Goal: Transaction & Acquisition: Obtain resource

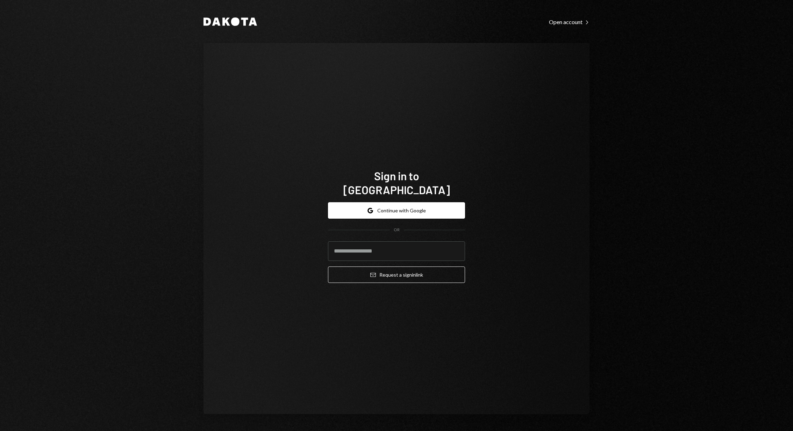
click at [407, 205] on button "Google Continue with Google" at bounding box center [396, 210] width 137 height 16
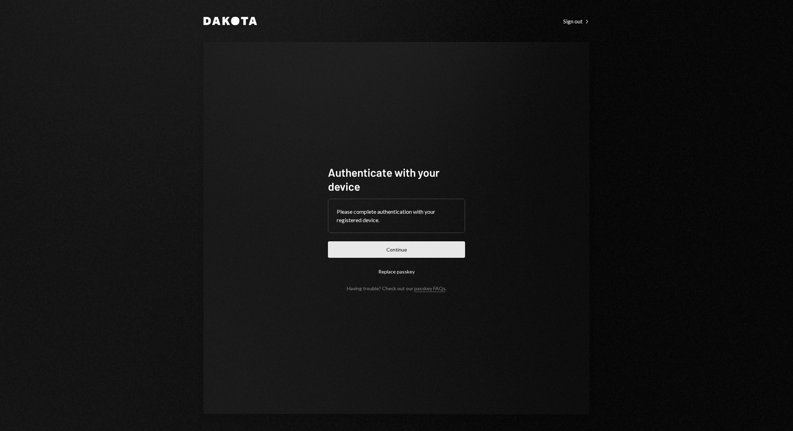
click at [414, 246] on button "Continue" at bounding box center [396, 250] width 137 height 16
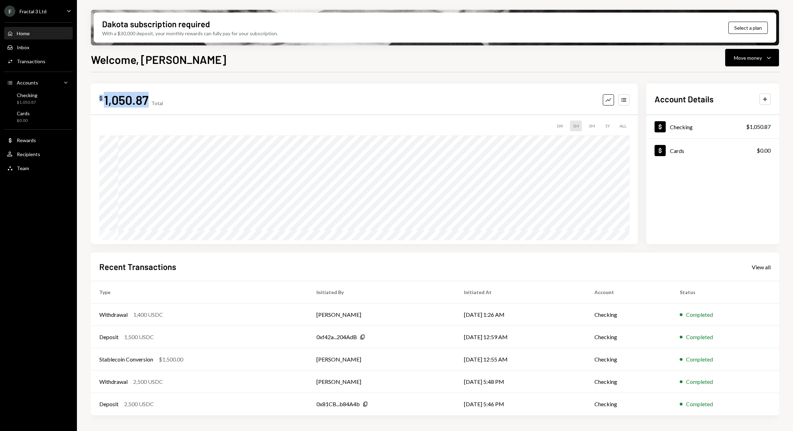
drag, startPoint x: 146, startPoint y: 98, endPoint x: 95, endPoint y: 96, distance: 50.4
click at [95, 96] on div "$ 1,050.87 Total Graph Accounts 1W 1M 3M 1Y ALL $1,050.87 [DATE]" at bounding box center [364, 164] width 547 height 161
click at [38, 49] on div "Inbox Inbox" at bounding box center [38, 47] width 63 height 6
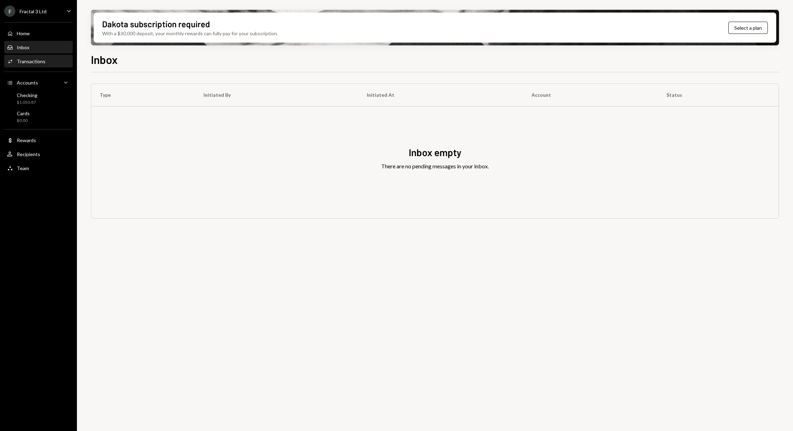
click at [40, 62] on div "Transactions" at bounding box center [31, 61] width 29 height 6
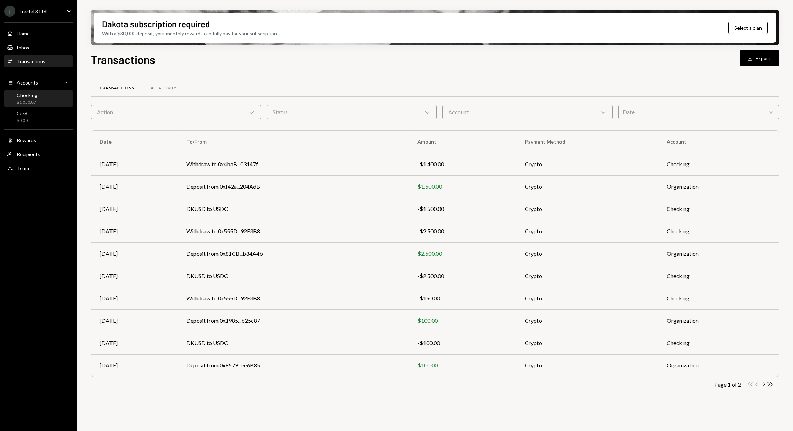
click at [32, 98] on div "Checking" at bounding box center [27, 95] width 21 height 6
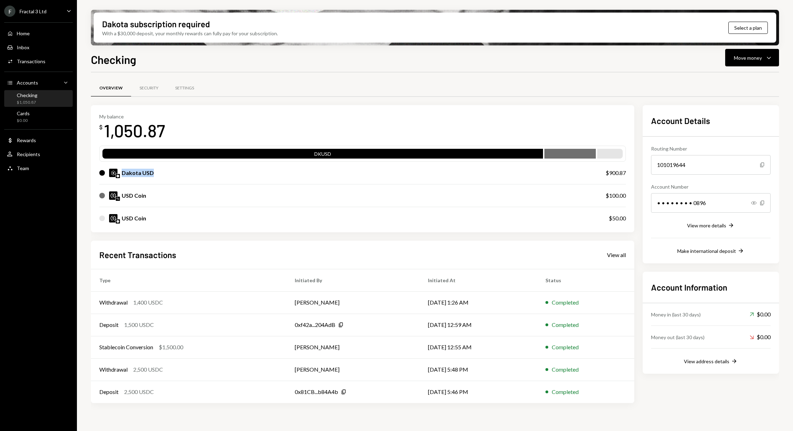
drag, startPoint x: 122, startPoint y: 172, endPoint x: 174, endPoint y: 174, distance: 52.1
click at [174, 174] on div "Dakota USD" at bounding box center [345, 173] width 492 height 8
drag, startPoint x: 121, startPoint y: 192, endPoint x: 158, endPoint y: 195, distance: 36.5
click at [158, 195] on div "USD Coin" at bounding box center [345, 196] width 492 height 8
click at [342, 391] on icon "Copy" at bounding box center [344, 392] width 6 height 6
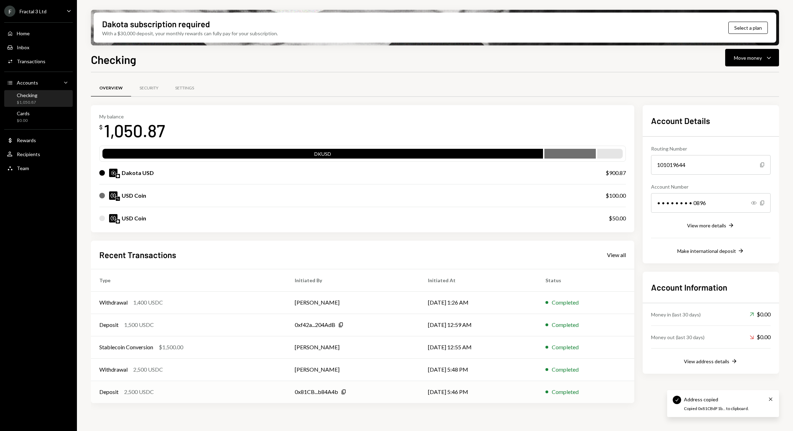
click at [316, 394] on div "0x81CB...b84A4b" at bounding box center [316, 392] width 43 height 8
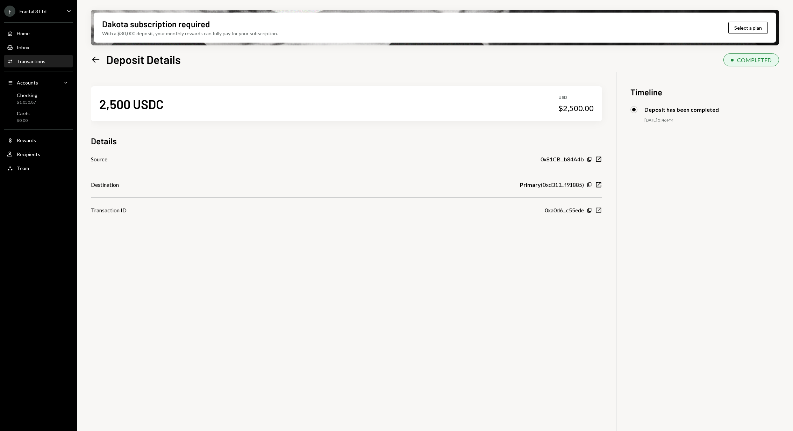
click at [597, 210] on icon "New Window" at bounding box center [598, 210] width 7 height 7
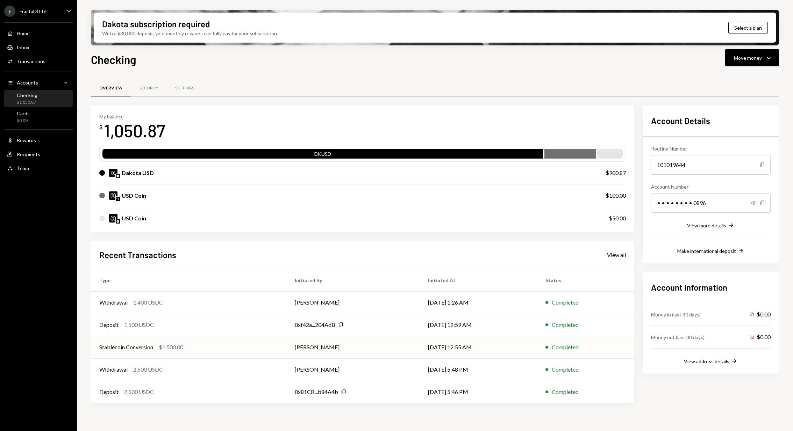
click at [411, 351] on td "[PERSON_NAME]" at bounding box center [352, 347] width 133 height 22
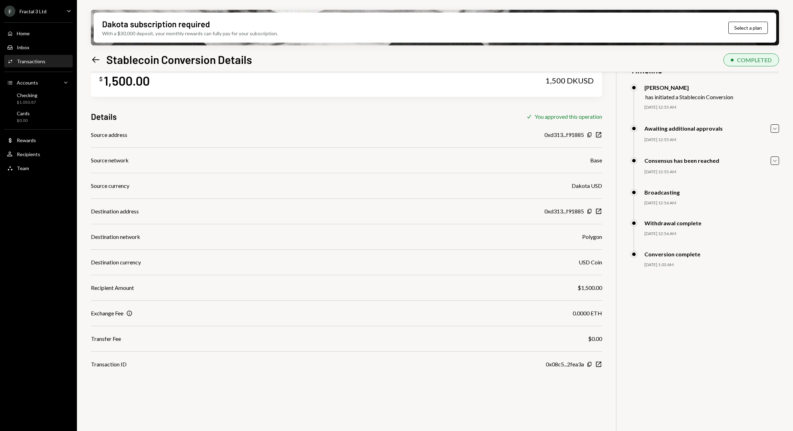
scroll to position [14, 0]
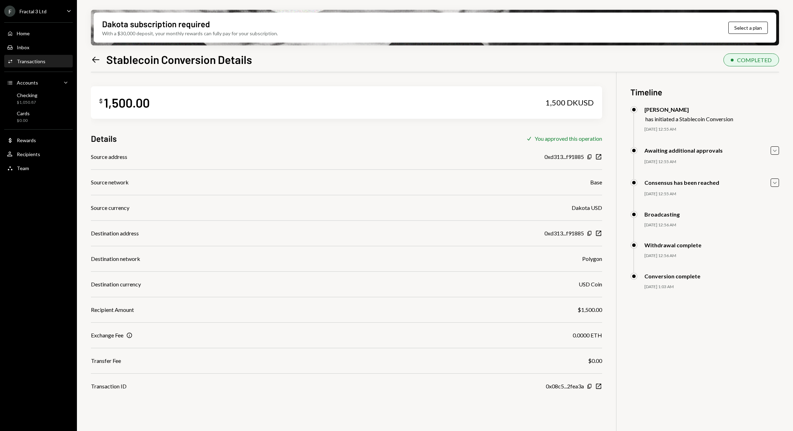
scroll to position [14, 0]
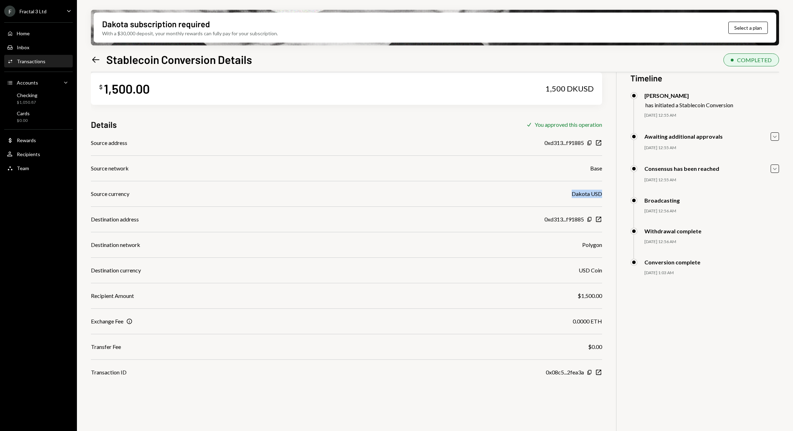
drag, startPoint x: 572, startPoint y: 194, endPoint x: 600, endPoint y: 194, distance: 28.0
click at [600, 194] on div "Dakota USD" at bounding box center [587, 194] width 30 height 8
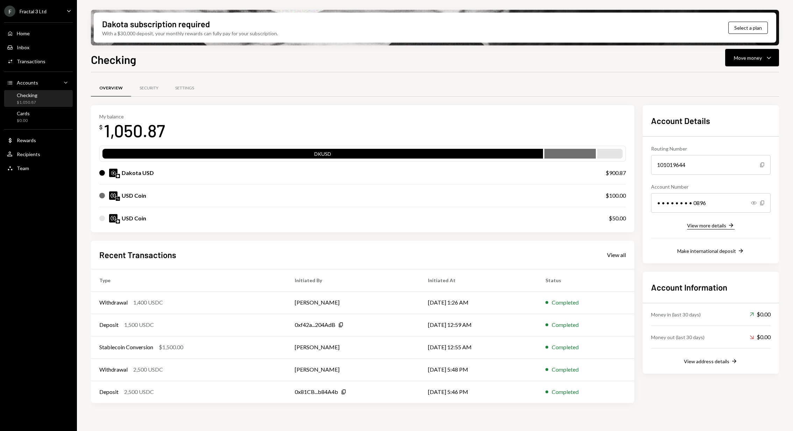
click at [706, 228] on div "View more details" at bounding box center [706, 226] width 39 height 6
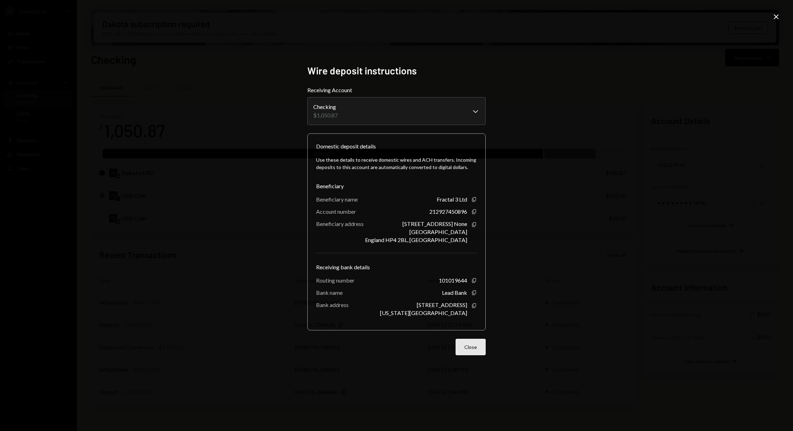
click at [474, 344] on button "Close" at bounding box center [471, 347] width 30 height 16
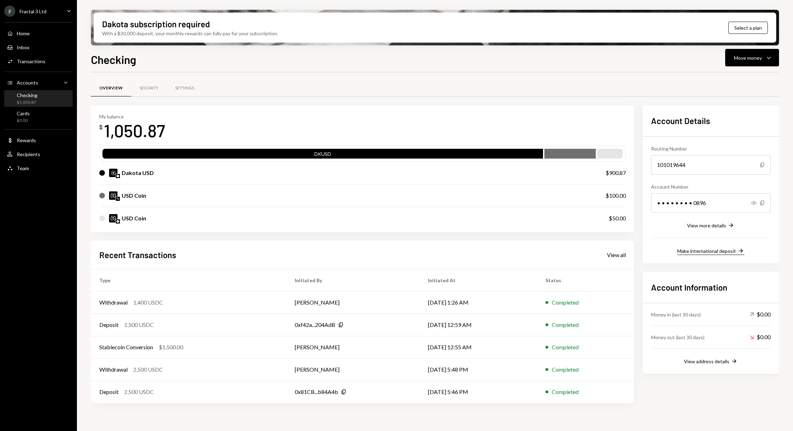
click at [683, 254] on button "Make international deposit Right Arrow" at bounding box center [710, 252] width 67 height 8
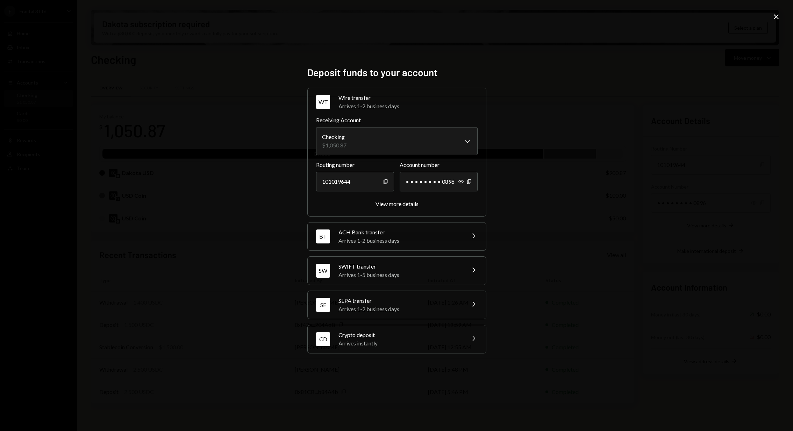
click at [473, 237] on icon "Chevron Right" at bounding box center [473, 236] width 8 height 8
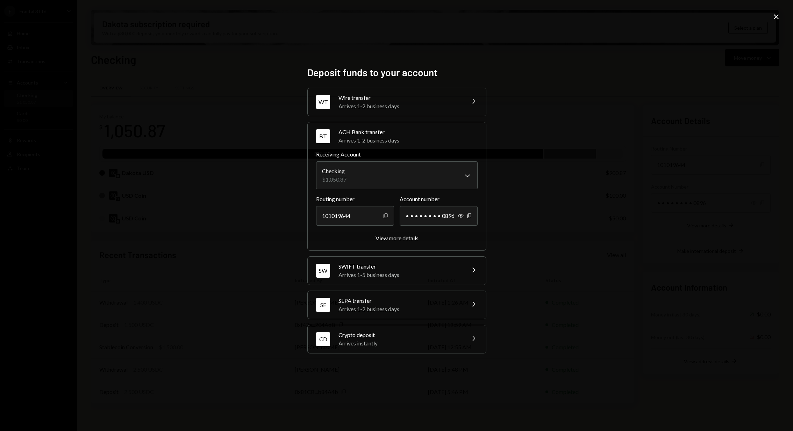
click at [472, 272] on icon "Chevron Right" at bounding box center [473, 270] width 8 height 8
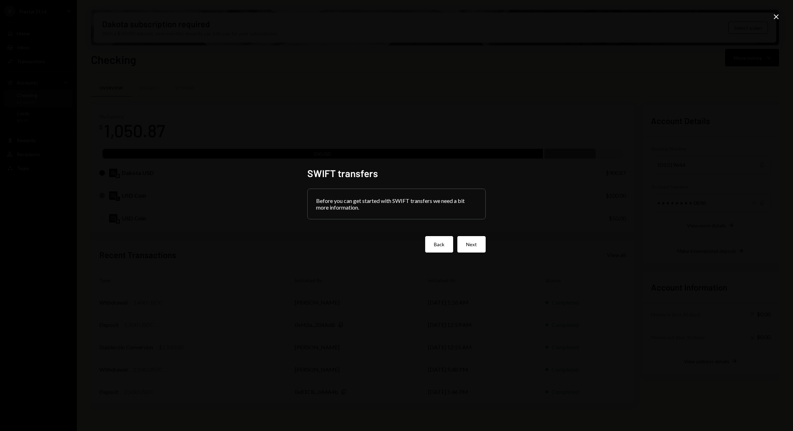
click at [440, 248] on button "Back" at bounding box center [439, 244] width 28 height 16
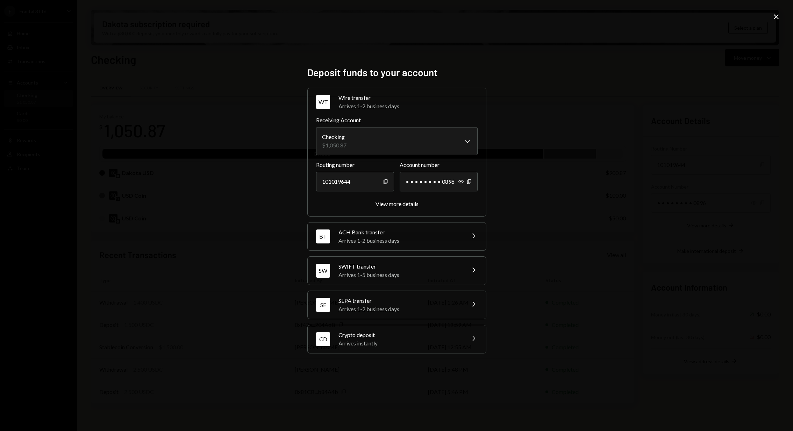
click at [468, 302] on div "SE SEPA transfer Arrives 1-2 business days Chevron Right" at bounding box center [397, 305] width 178 height 28
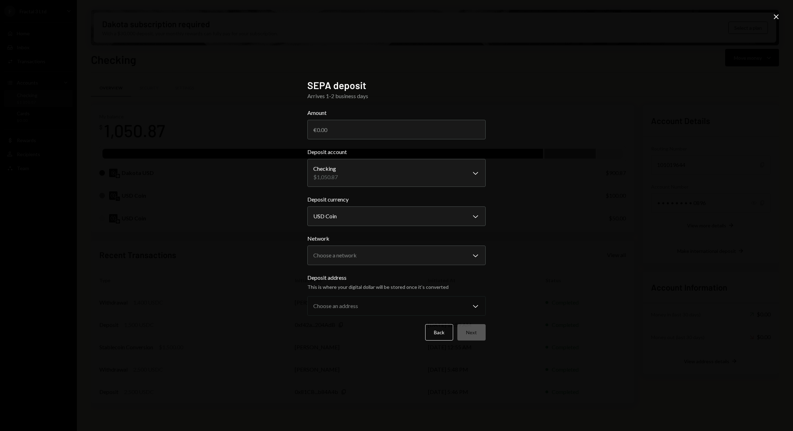
select select "**********"
click at [402, 134] on input "Amount" at bounding box center [396, 130] width 178 height 20
type input "100"
click at [387, 176] on body "F Fractal 3 Ltd Caret Down Home Home Inbox Inbox Activities Transactions Accoun…" at bounding box center [396, 215] width 793 height 431
click at [495, 165] on div "**********" at bounding box center [396, 215] width 793 height 431
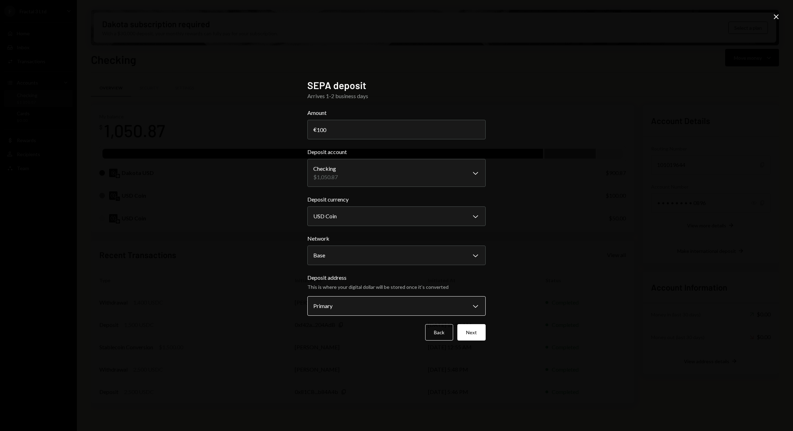
click at [365, 310] on body "F Fractal 3 Ltd Caret Down Home Home Inbox Inbox Activities Transactions Accoun…" at bounding box center [396, 215] width 793 height 431
click at [428, 285] on div "This is where your digital dollar will be stored once it’s converted" at bounding box center [396, 287] width 178 height 7
click at [470, 331] on button "Next" at bounding box center [471, 332] width 28 height 16
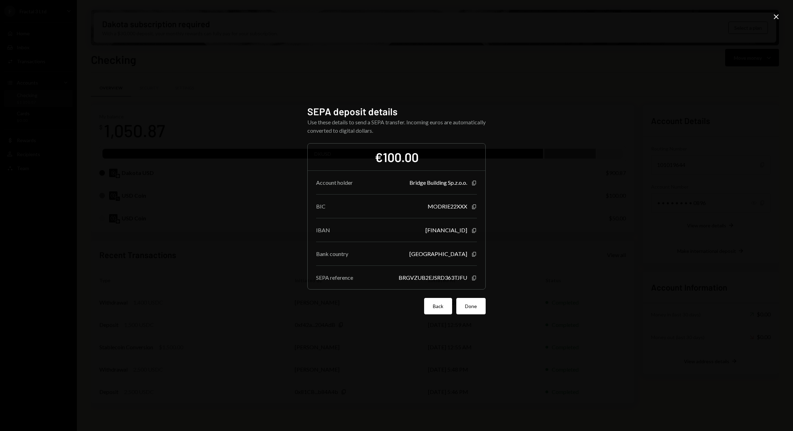
click at [438, 307] on button "Back" at bounding box center [438, 306] width 28 height 16
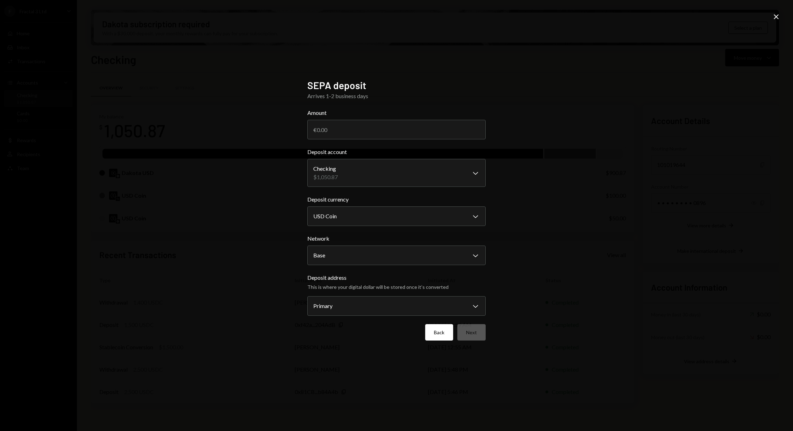
click at [441, 340] on button "Back" at bounding box center [439, 332] width 28 height 16
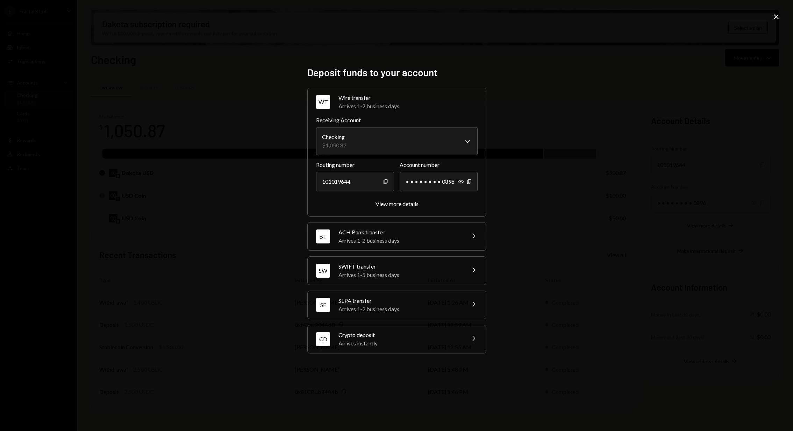
click at [779, 13] on icon "Close" at bounding box center [776, 17] width 8 height 8
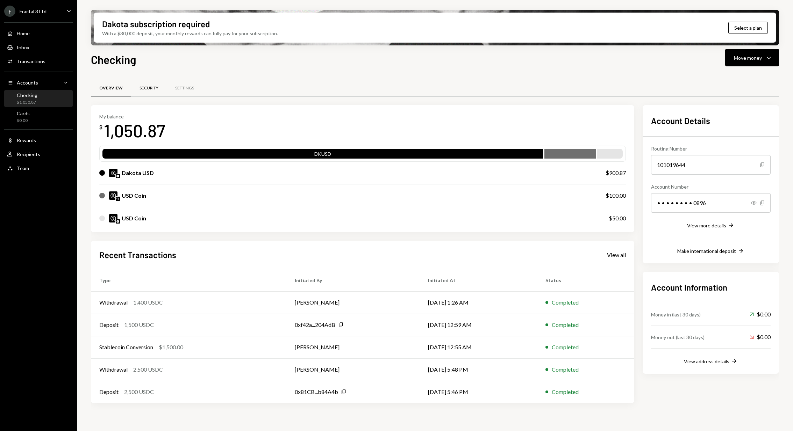
click at [148, 93] on div "Security" at bounding box center [149, 88] width 36 height 17
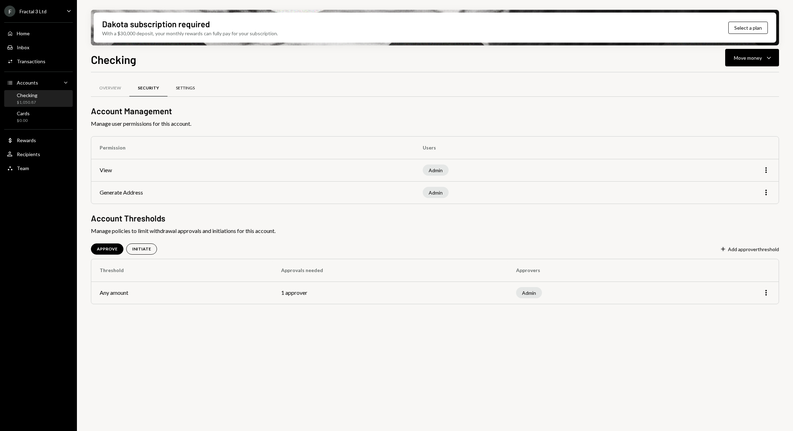
click at [187, 94] on div "Settings" at bounding box center [185, 88] width 36 height 17
